Goal: Communication & Community: Ask a question

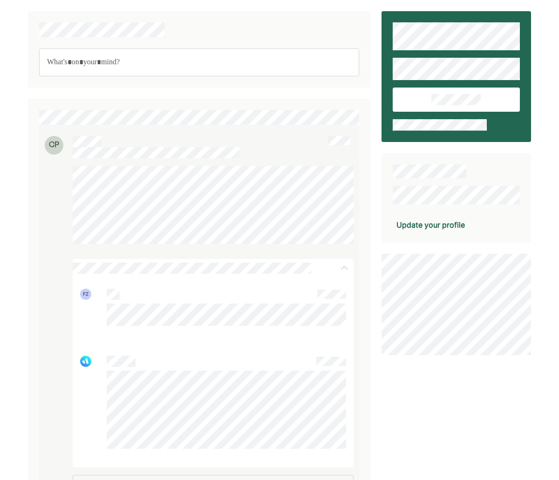
click at [125, 72] on div "Rich Text Editor. Editing area: main" at bounding box center [199, 62] width 320 height 28
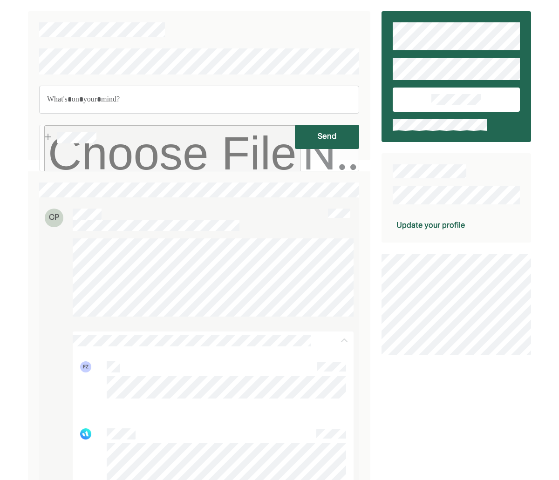
click at [342, 138] on button "Send" at bounding box center [327, 137] width 64 height 24
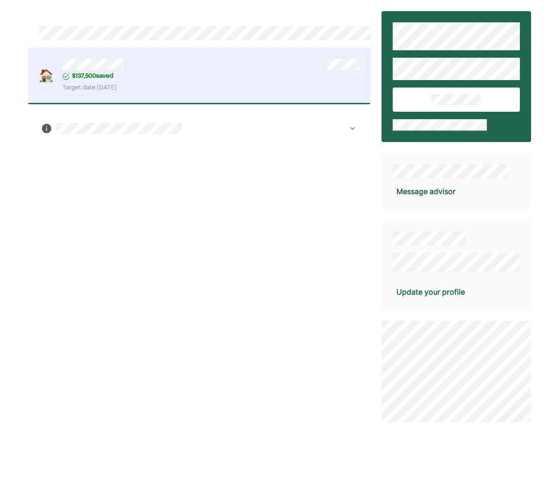
click at [426, 190] on div "Message advisor" at bounding box center [425, 191] width 59 height 11
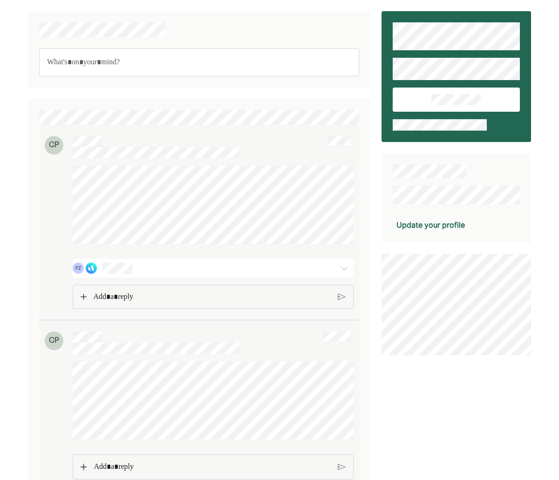
click at [173, 296] on p "Rich Text Editor. Editing area: main" at bounding box center [212, 297] width 238 height 12
click at [340, 316] on img at bounding box center [342, 313] width 8 height 8
